Goal: Information Seeking & Learning: Learn about a topic

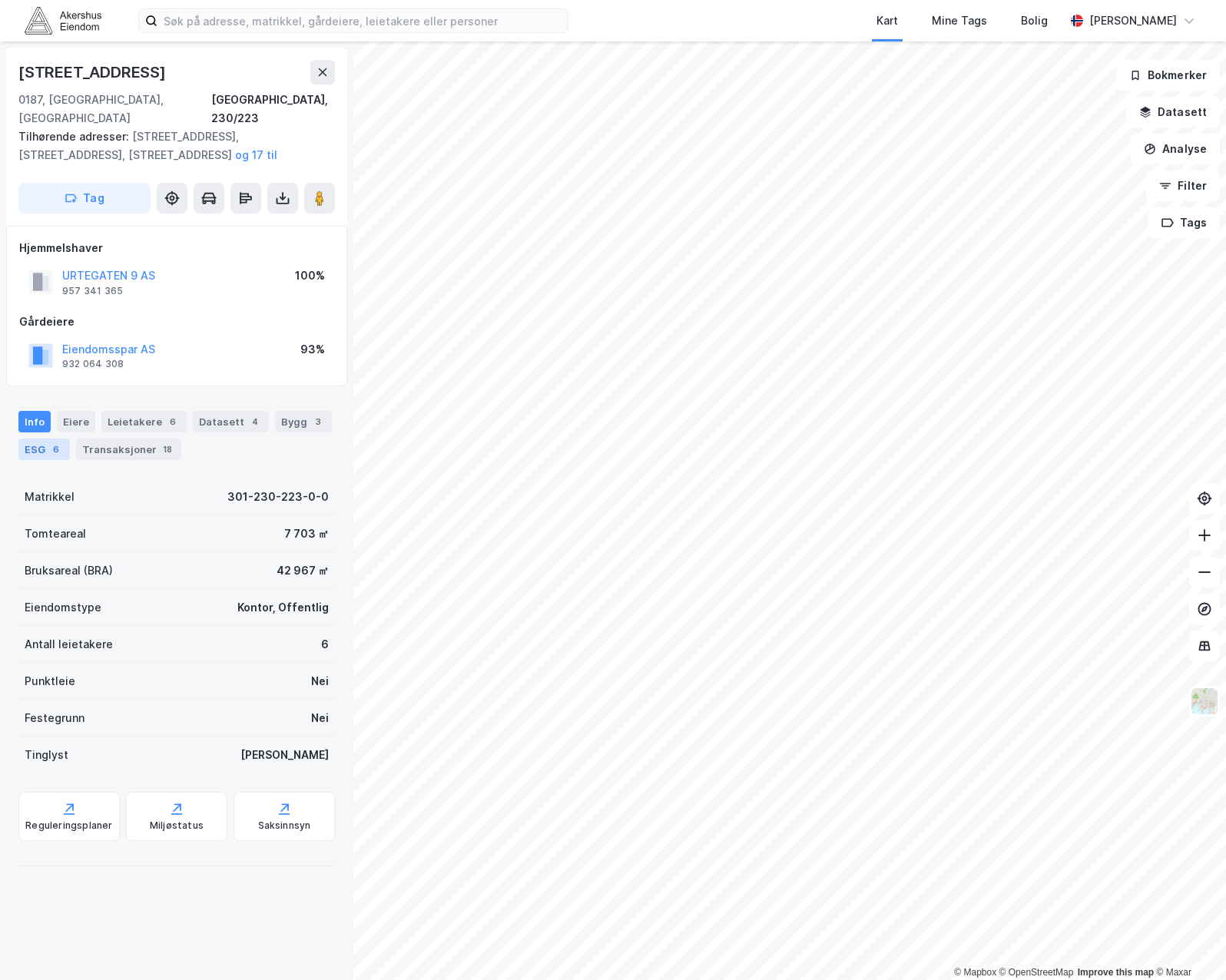
click at [38, 438] on div "ESG 6" at bounding box center [44, 449] width 51 height 22
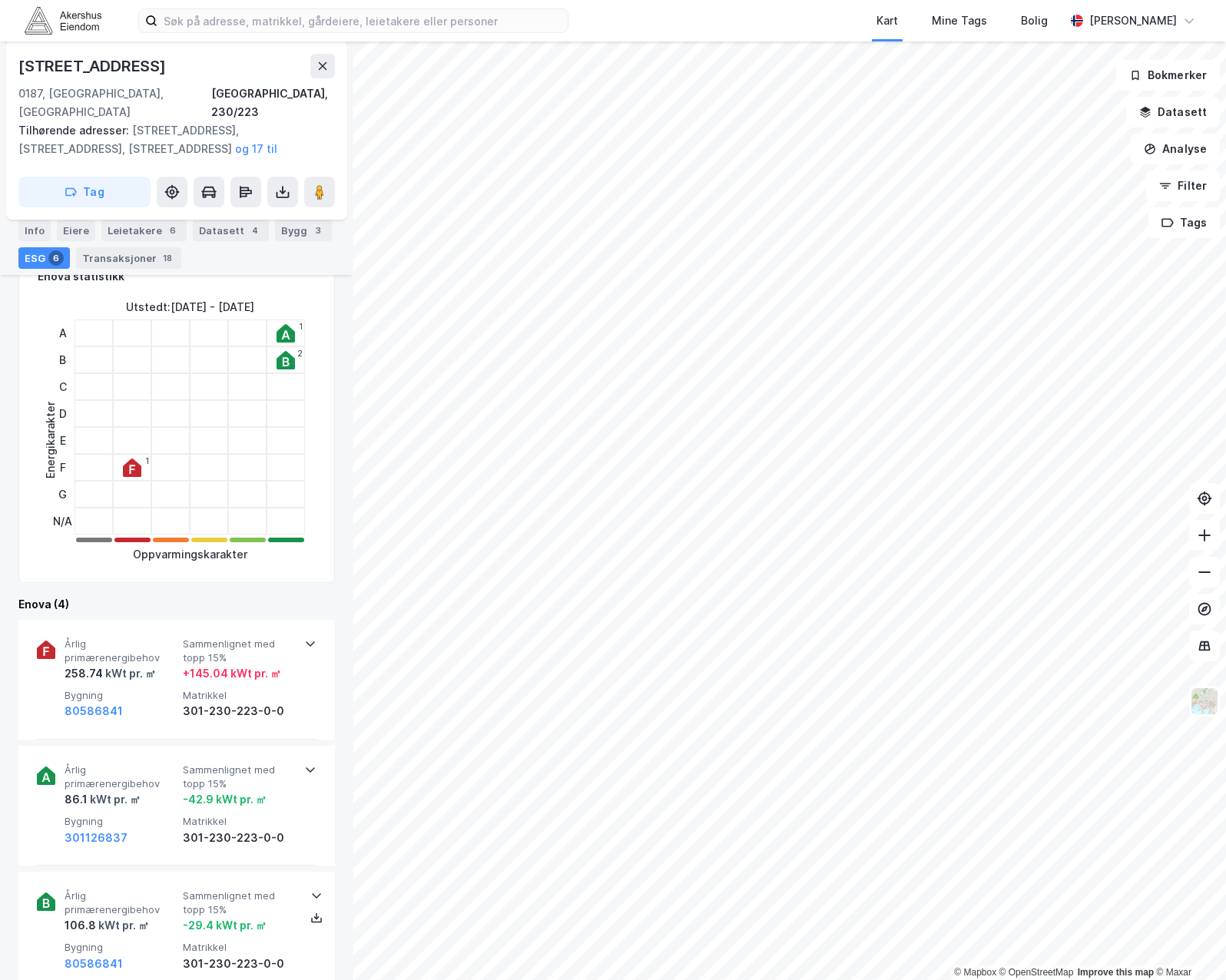
scroll to position [461, 0]
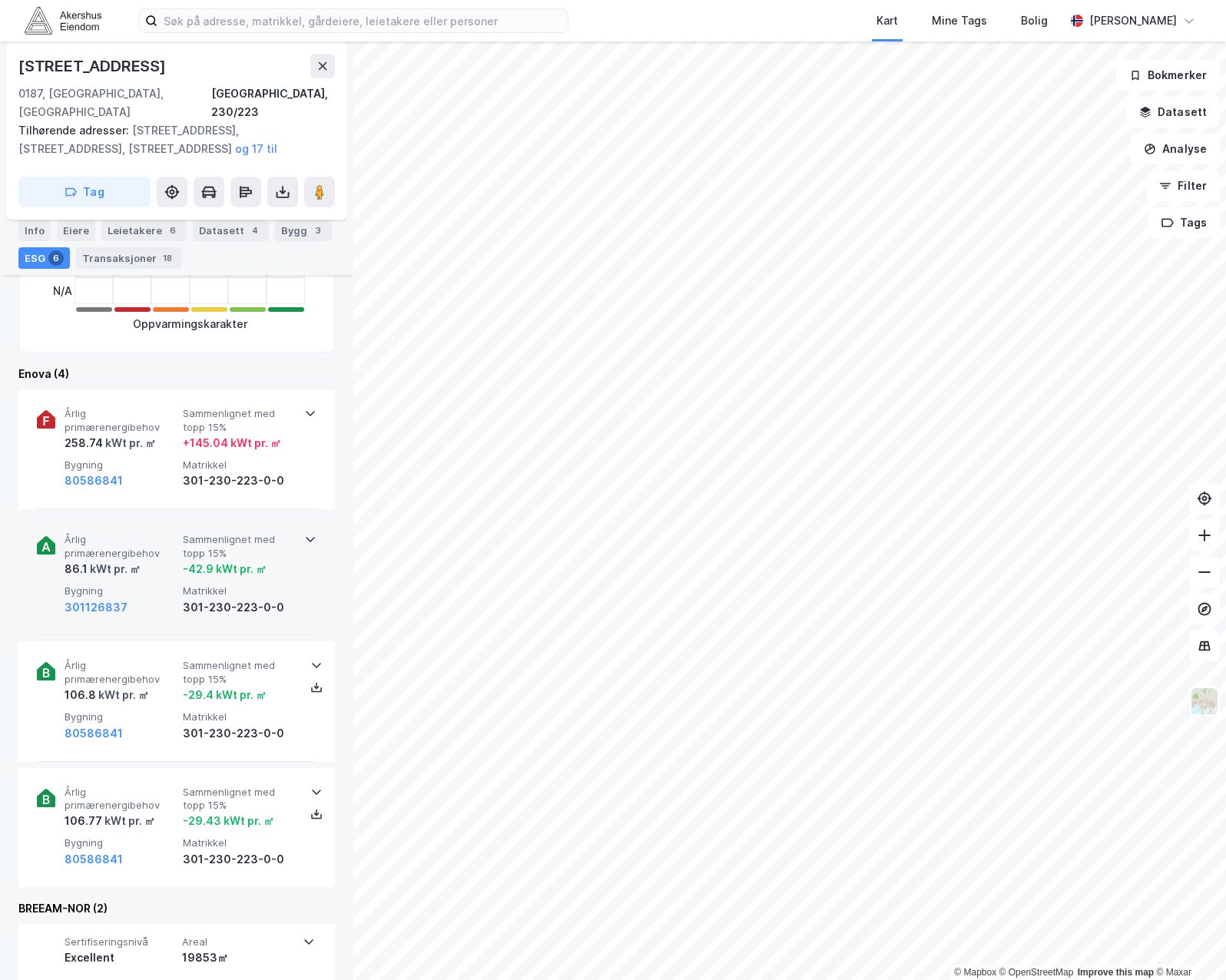
click at [145, 533] on span "Årlig primærenergibehov" at bounding box center [120, 546] width 112 height 27
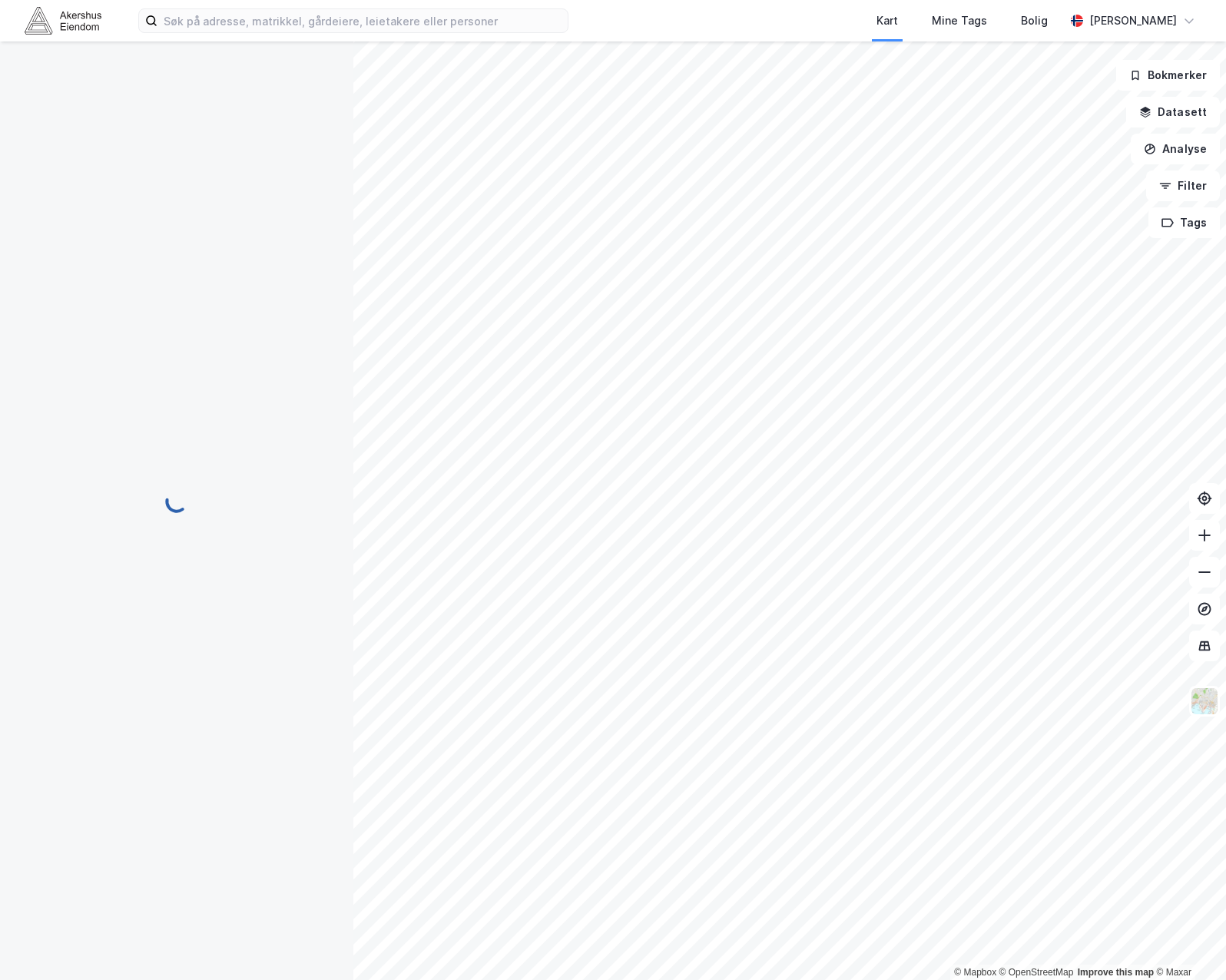
scroll to position [461, 0]
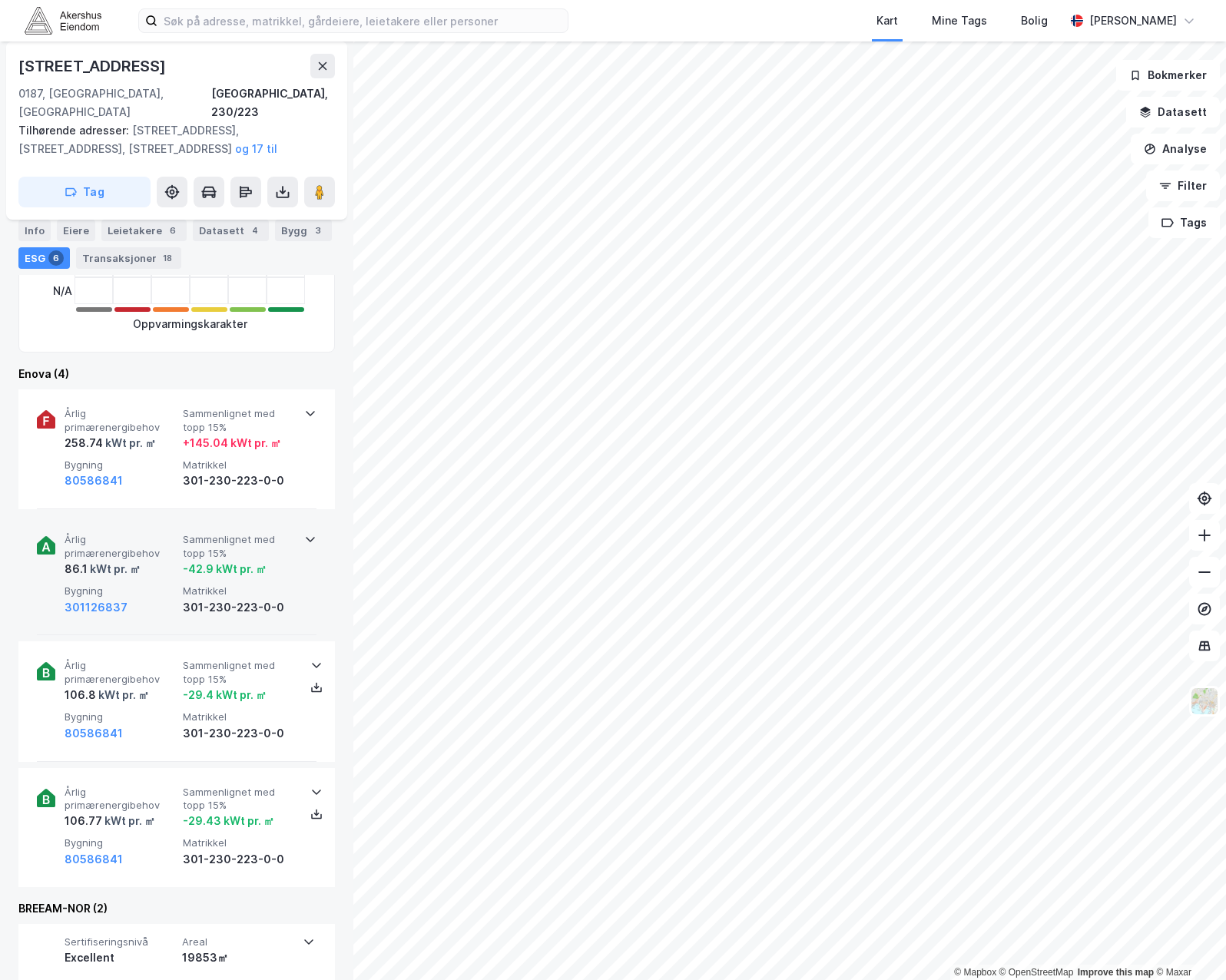
click at [30, 527] on div "Årlig primærenergibehov 86.1 kWt pr. ㎡ Sammenlignet med topp 15% -42.9 kWt pr. …" at bounding box center [177, 575] width 316 height 120
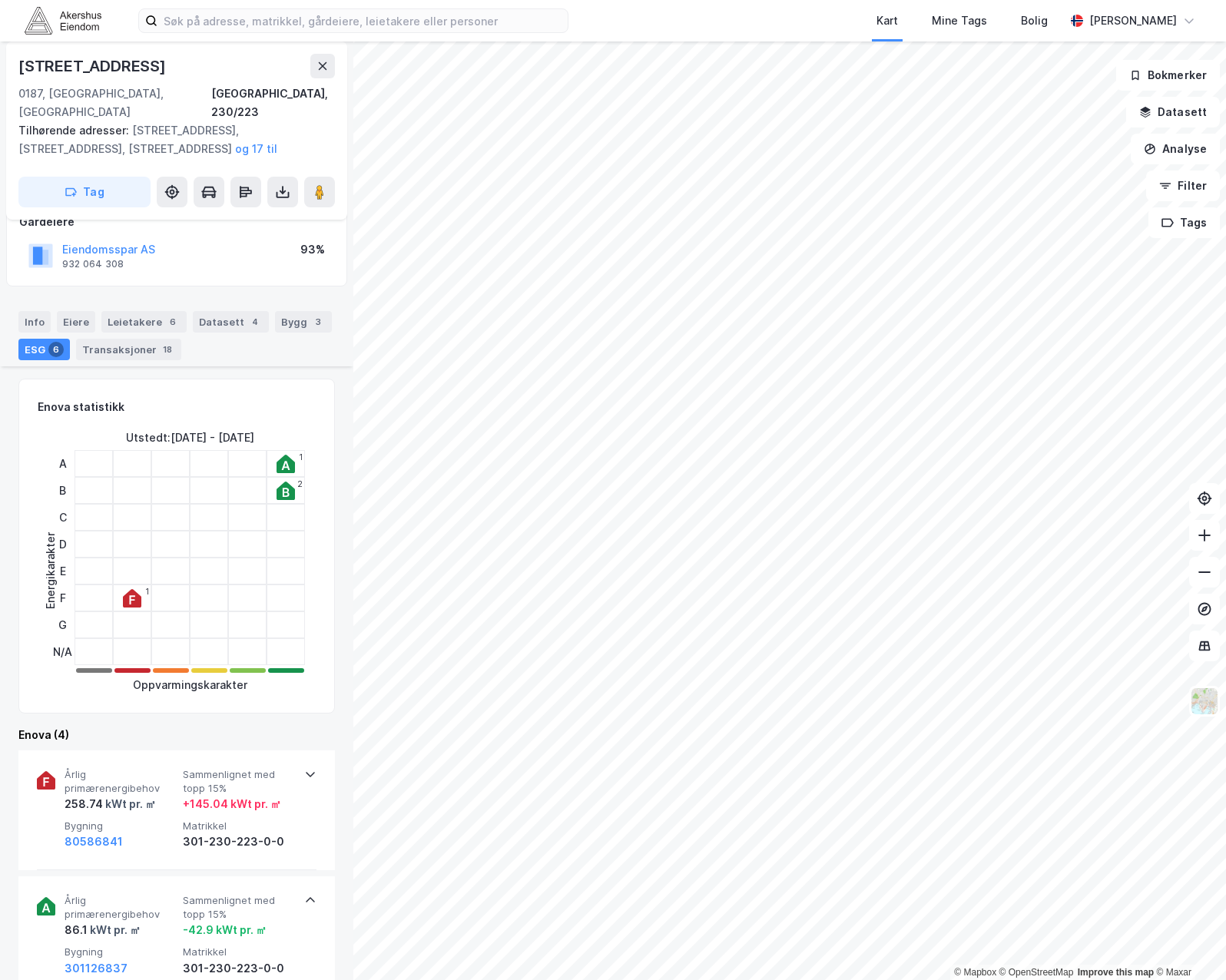
scroll to position [77, 0]
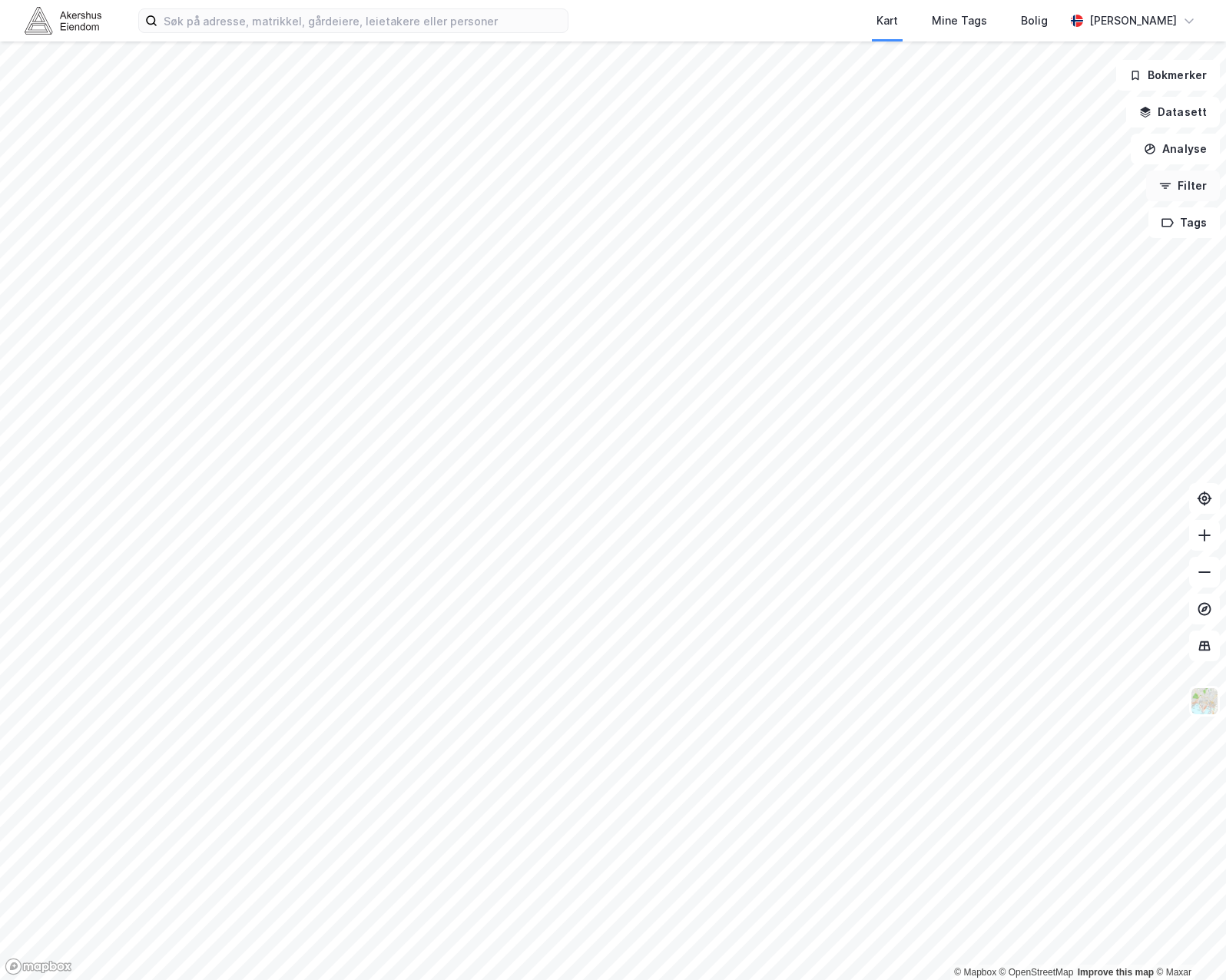
click at [1178, 177] on button "Filter" at bounding box center [1183, 186] width 74 height 31
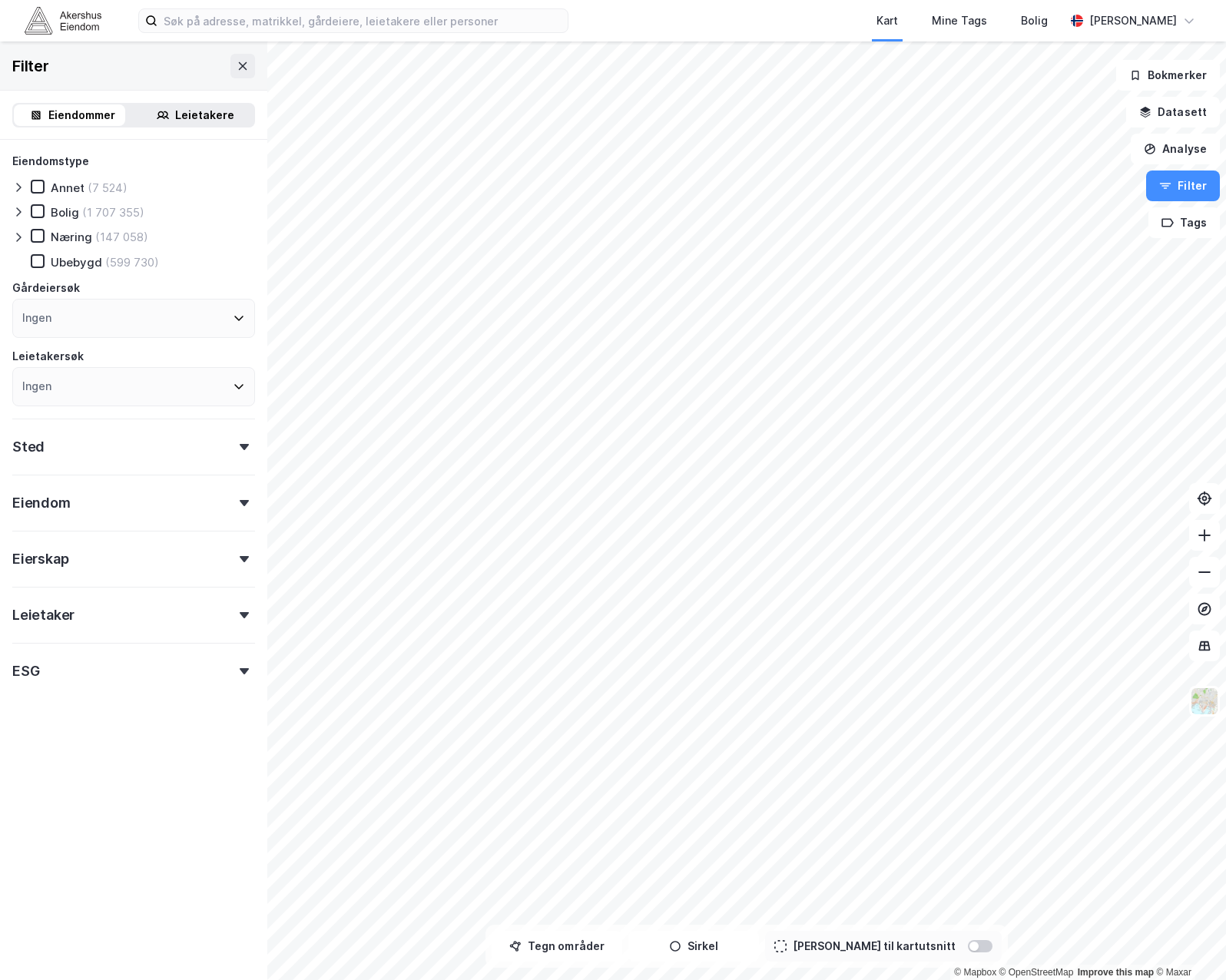
click at [15, 241] on icon at bounding box center [19, 237] width 12 height 12
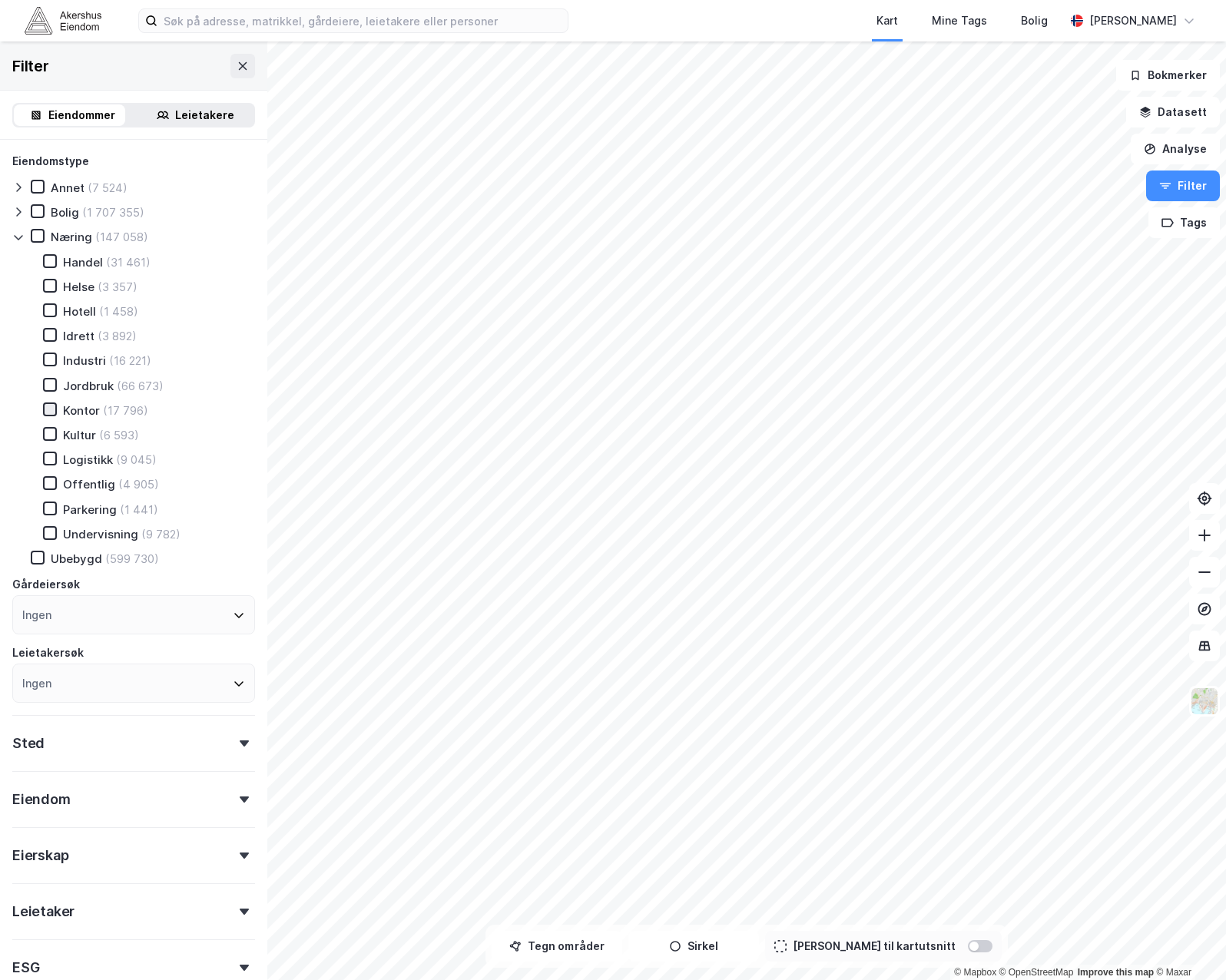
click at [50, 410] on icon at bounding box center [50, 408] width 9 height 5
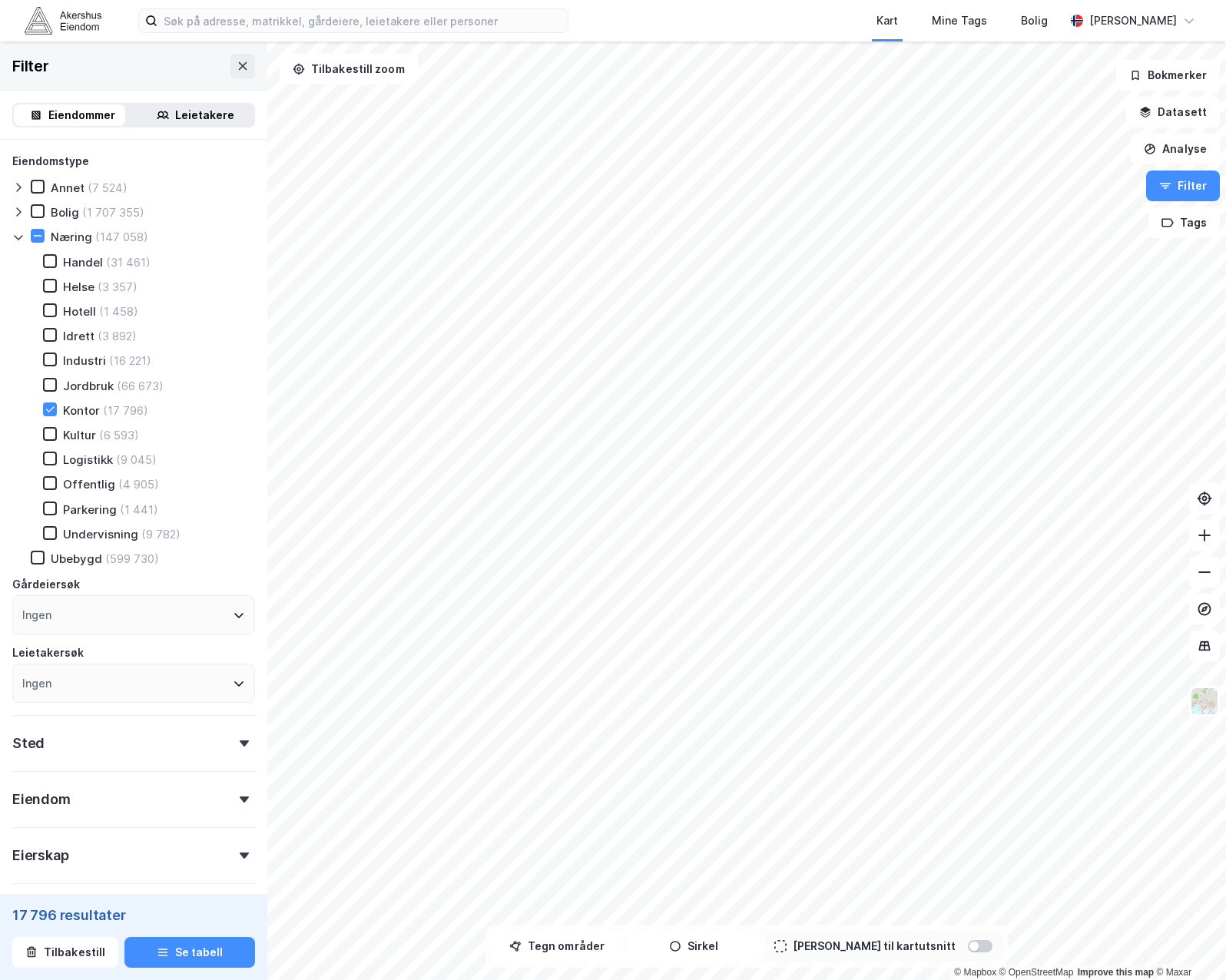
scroll to position [77, 0]
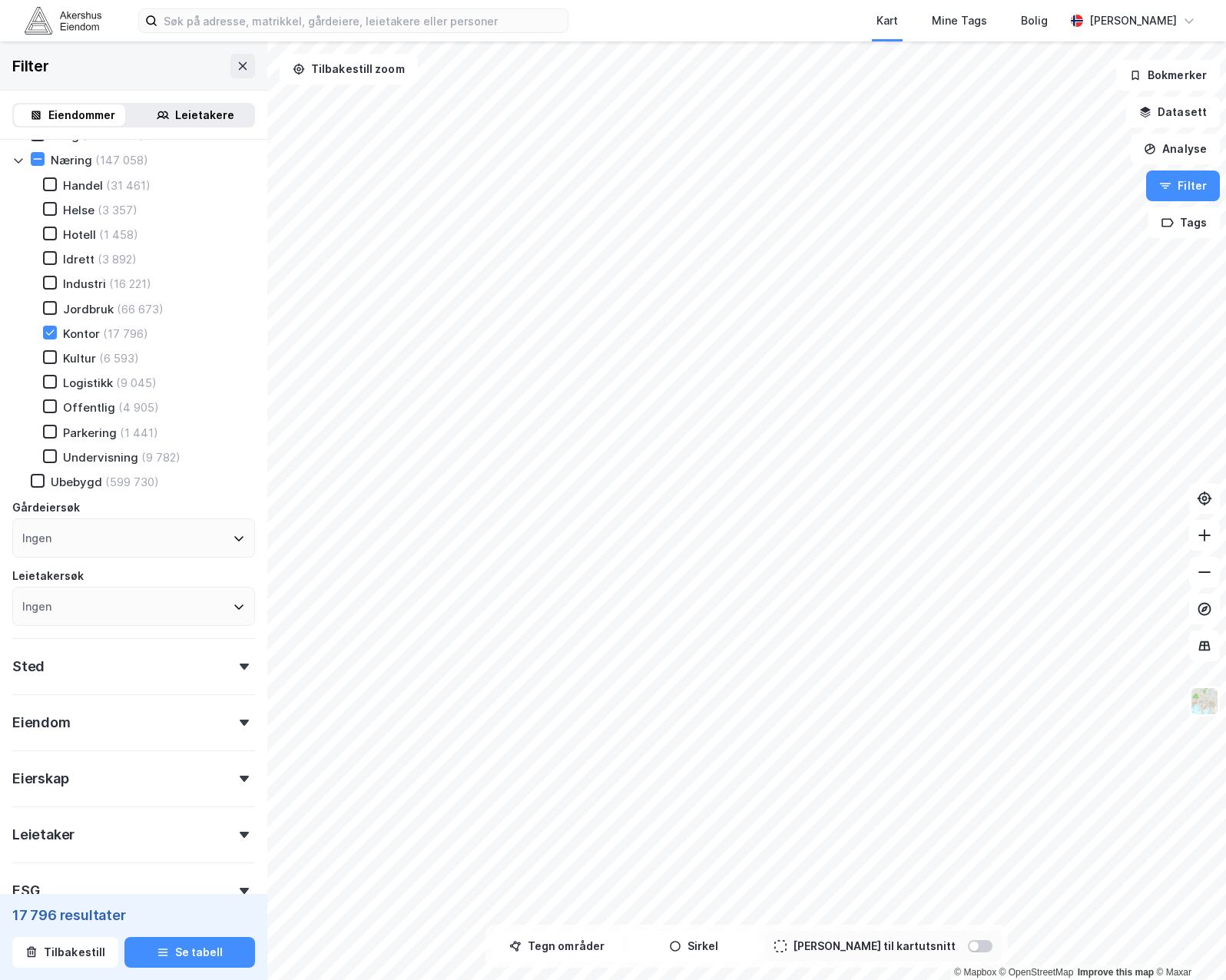
click at [83, 670] on div "Sted" at bounding box center [133, 660] width 243 height 44
click at [53, 735] on div "Ingen" at bounding box center [40, 734] width 29 height 19
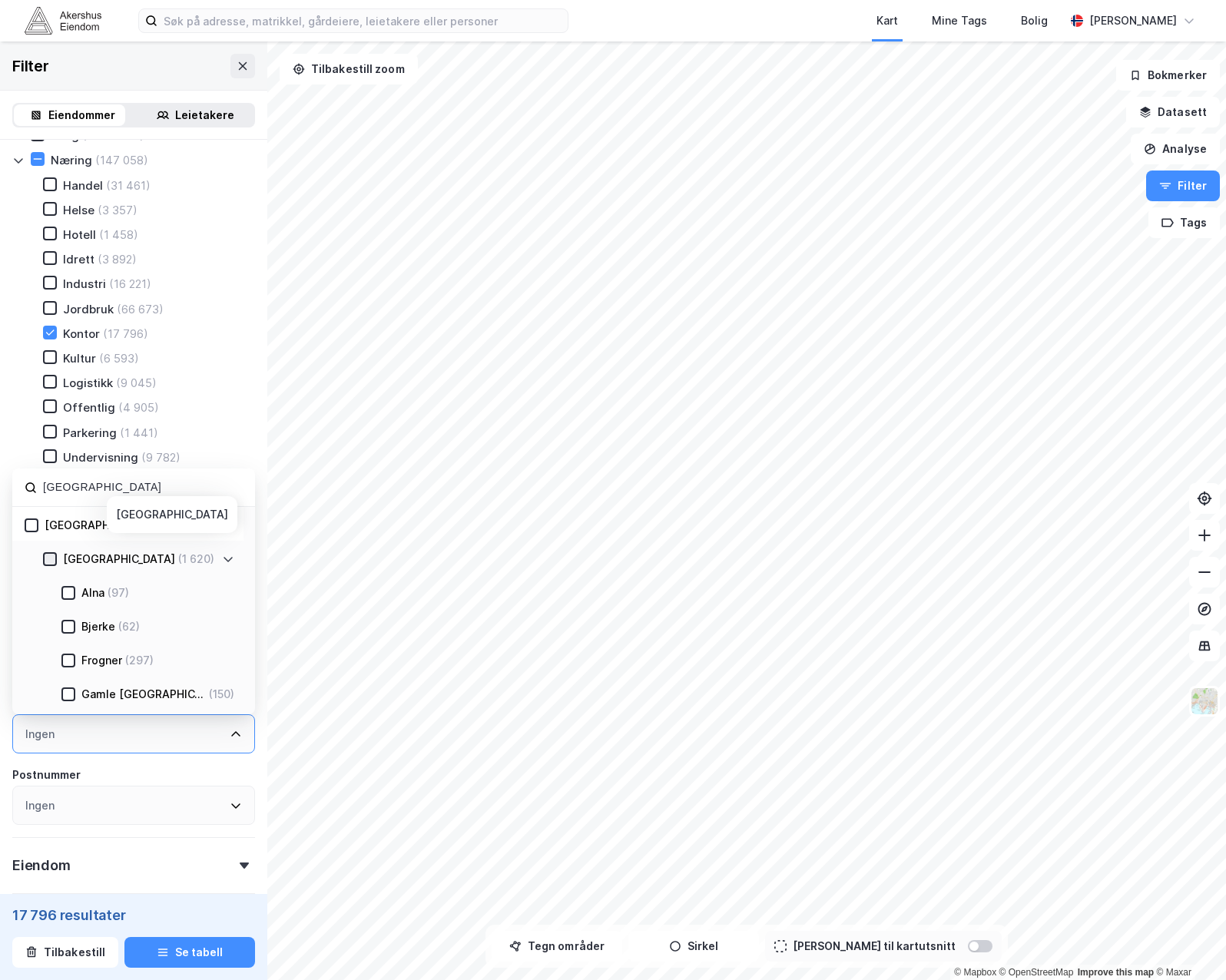
type input "[GEOGRAPHIC_DATA]"
click at [47, 560] on icon at bounding box center [50, 559] width 9 height 5
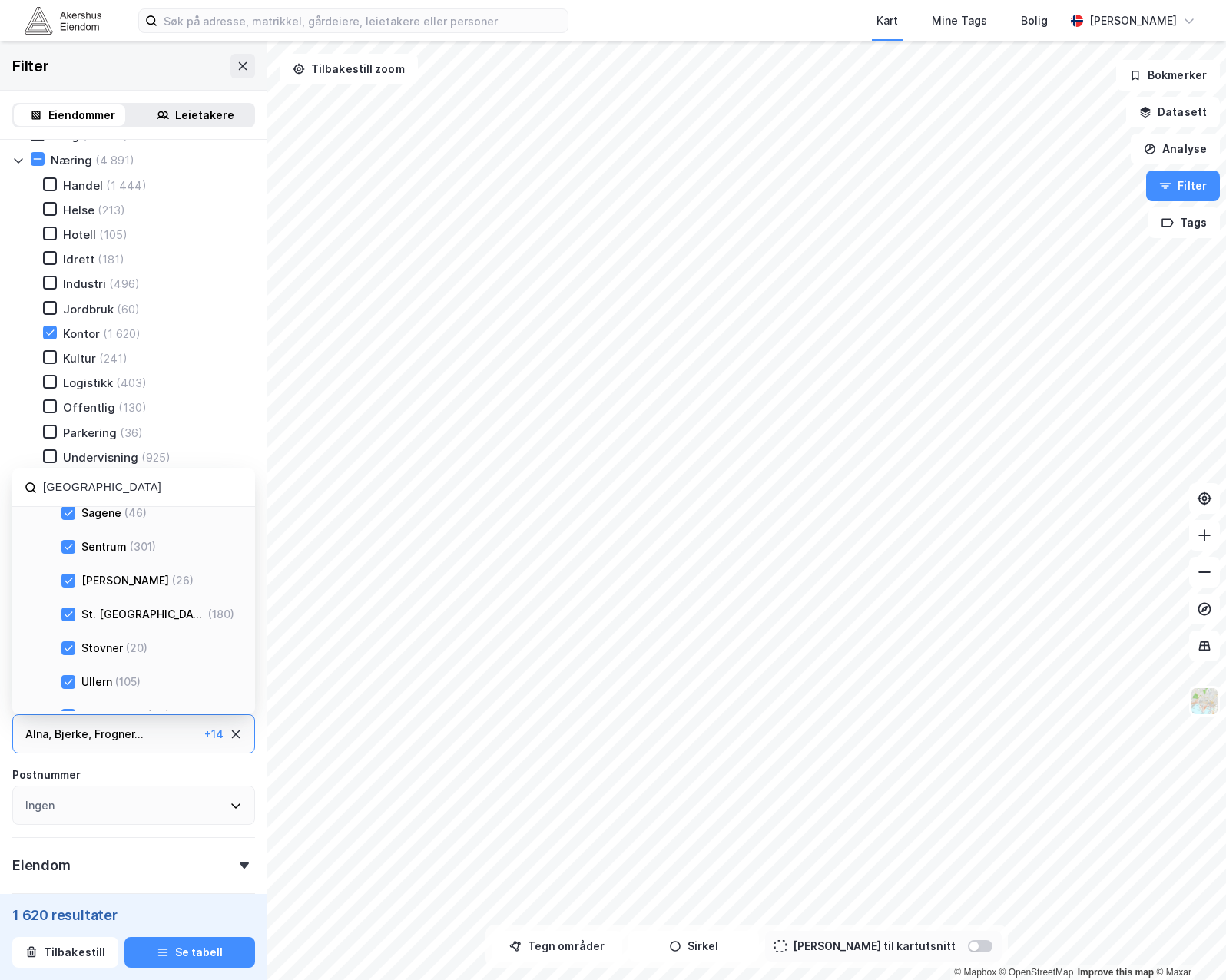
scroll to position [321, 0]
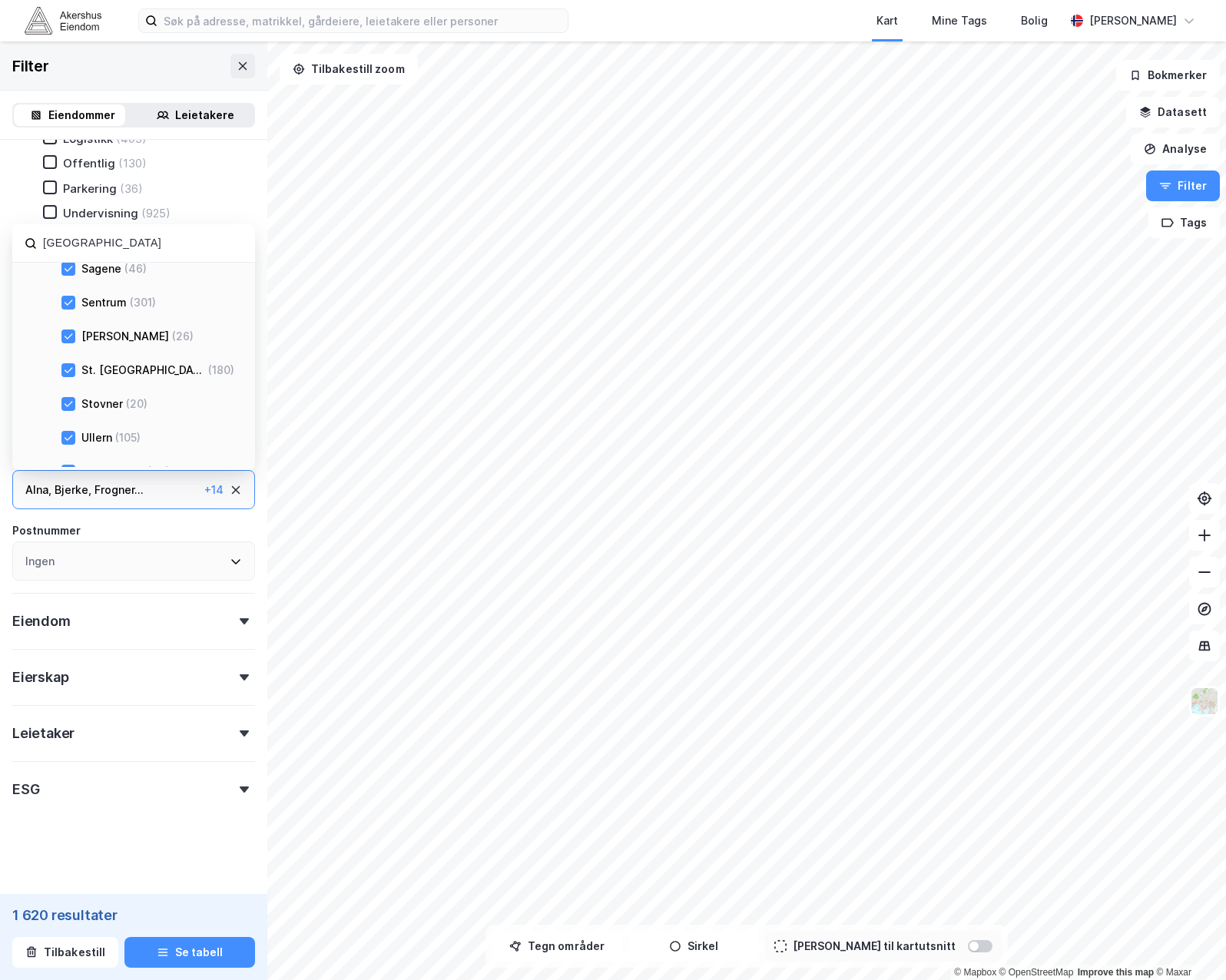
click at [170, 779] on div "ESG" at bounding box center [133, 782] width 243 height 44
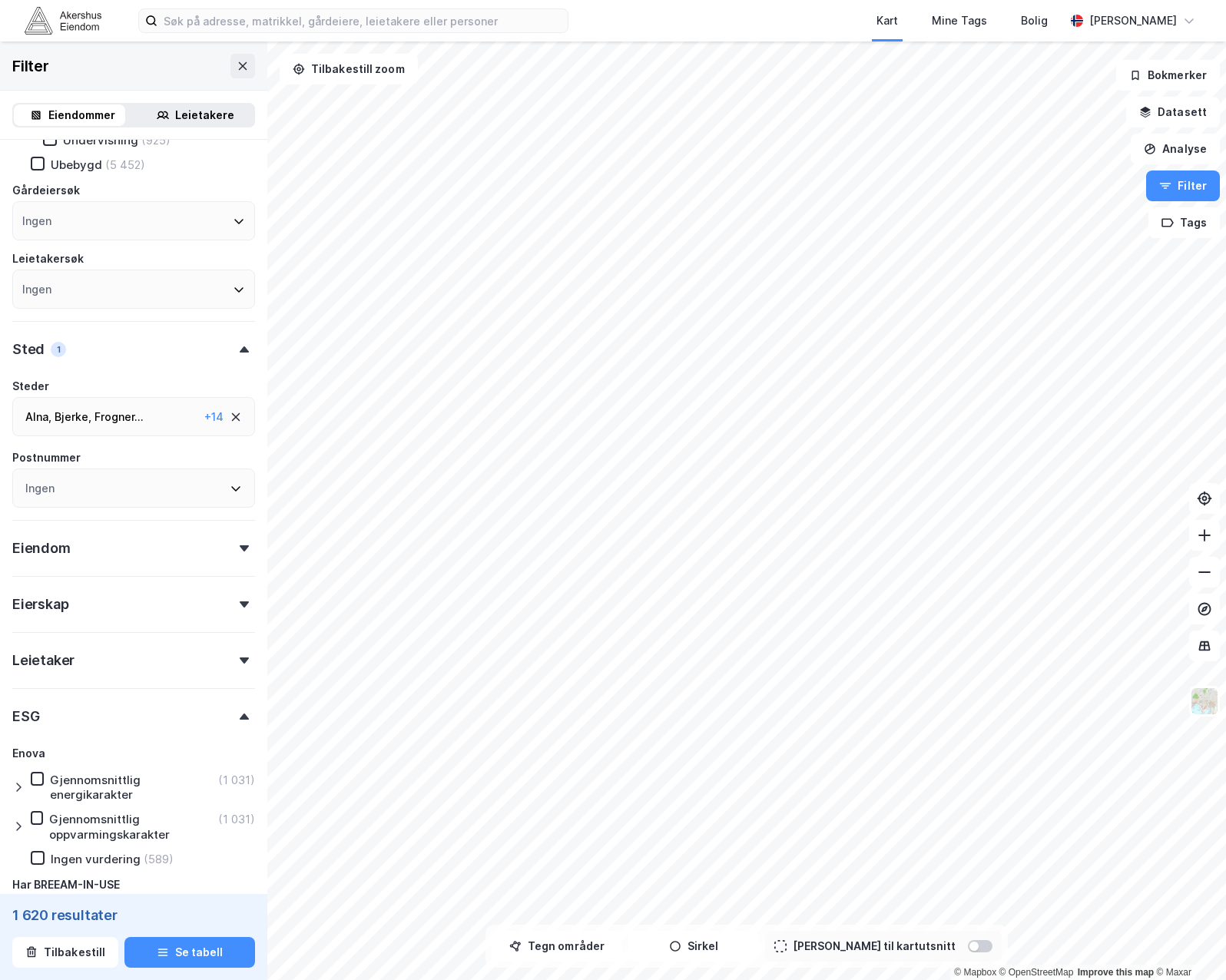
scroll to position [578, 0]
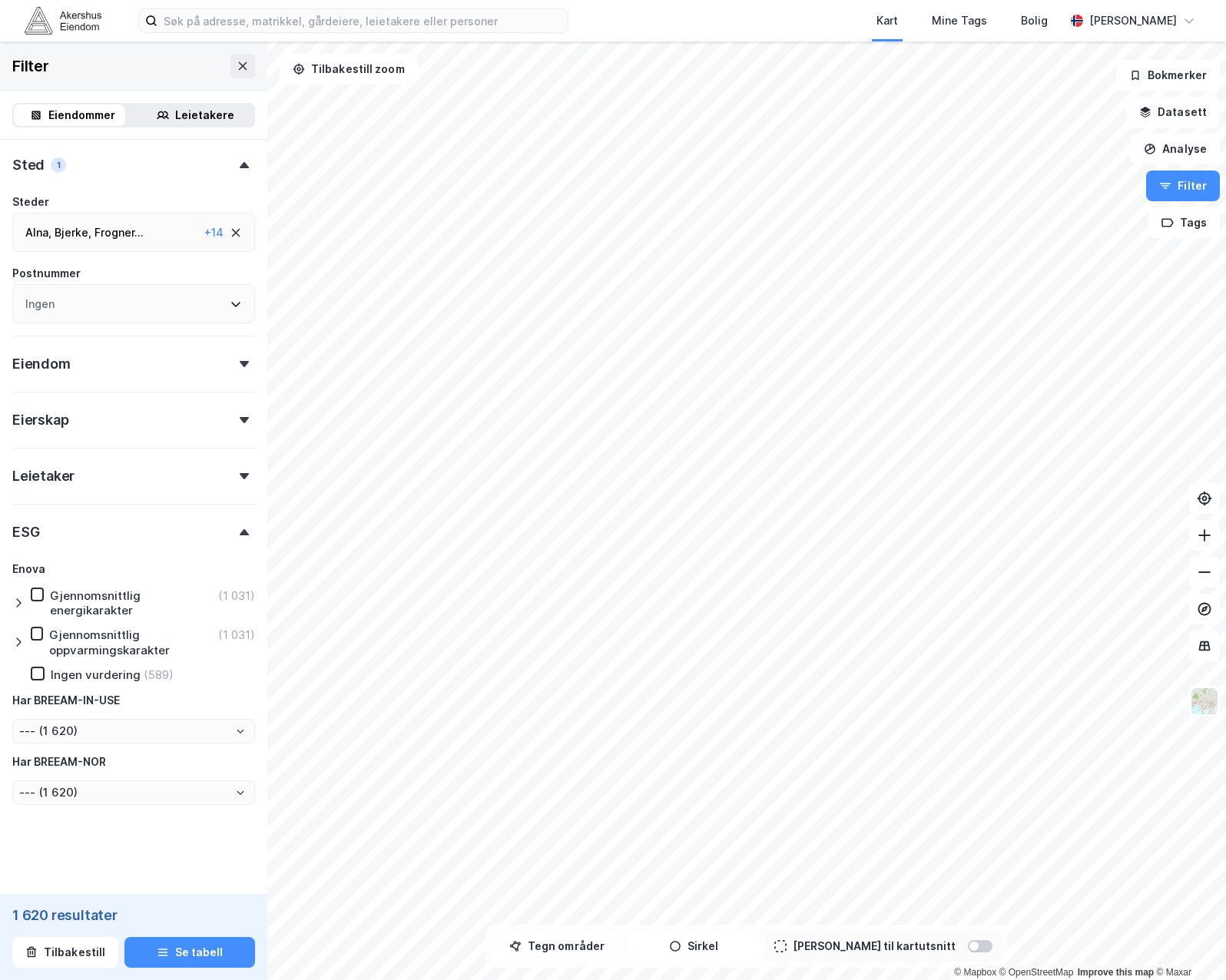
click at [18, 603] on icon at bounding box center [19, 603] width 12 height 12
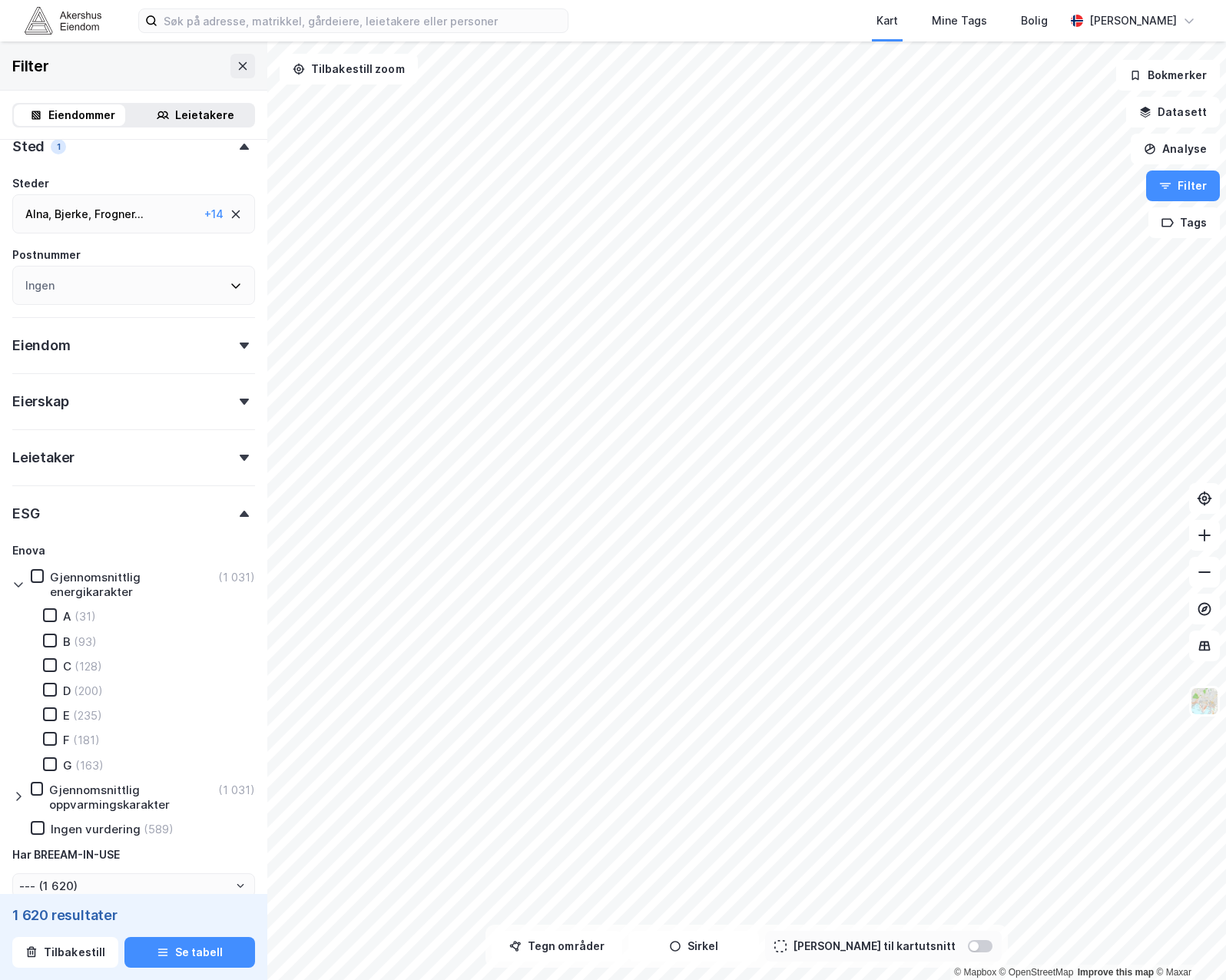
scroll to position [597, 0]
